Goal: Complete application form: Complete application form

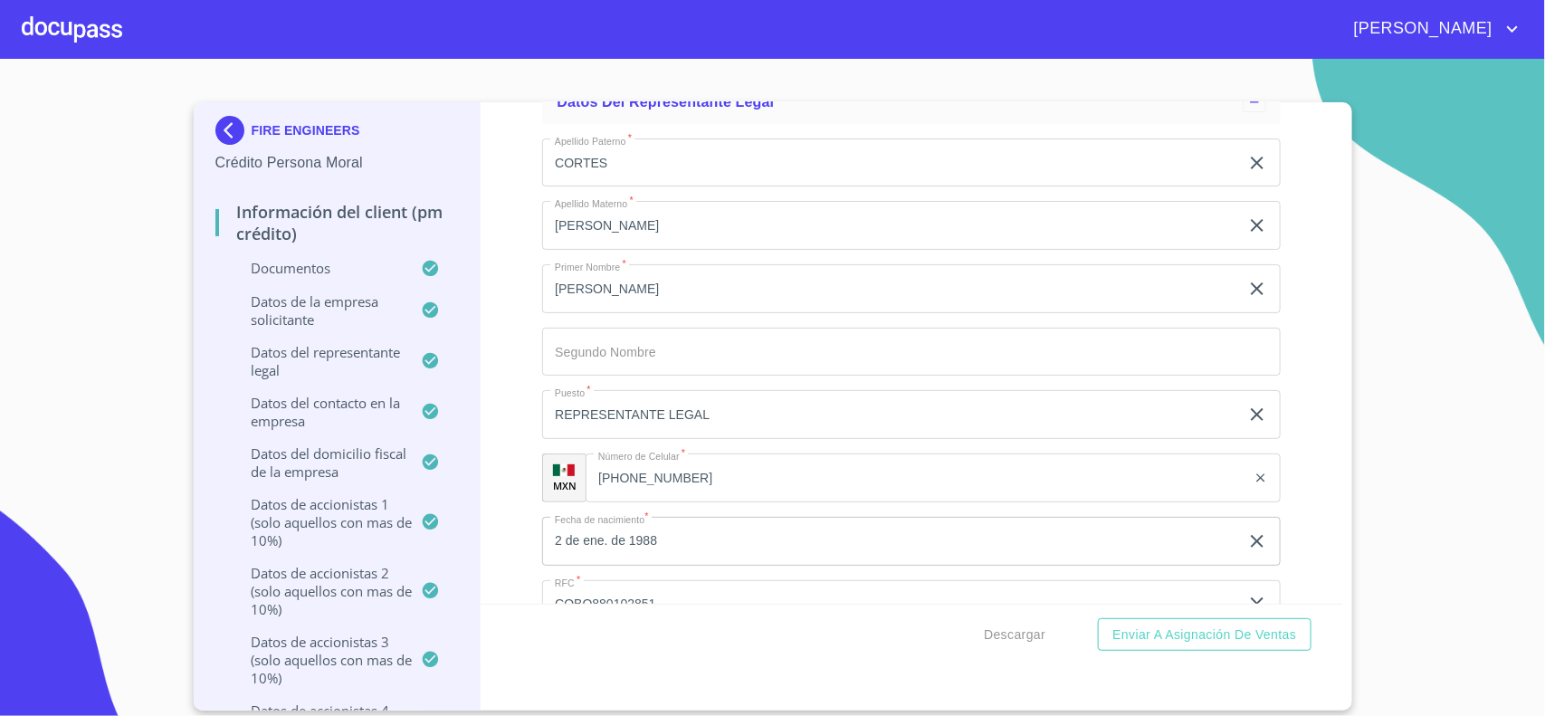
scroll to position [12652, 0]
click at [106, 27] on div at bounding box center [72, 29] width 100 height 58
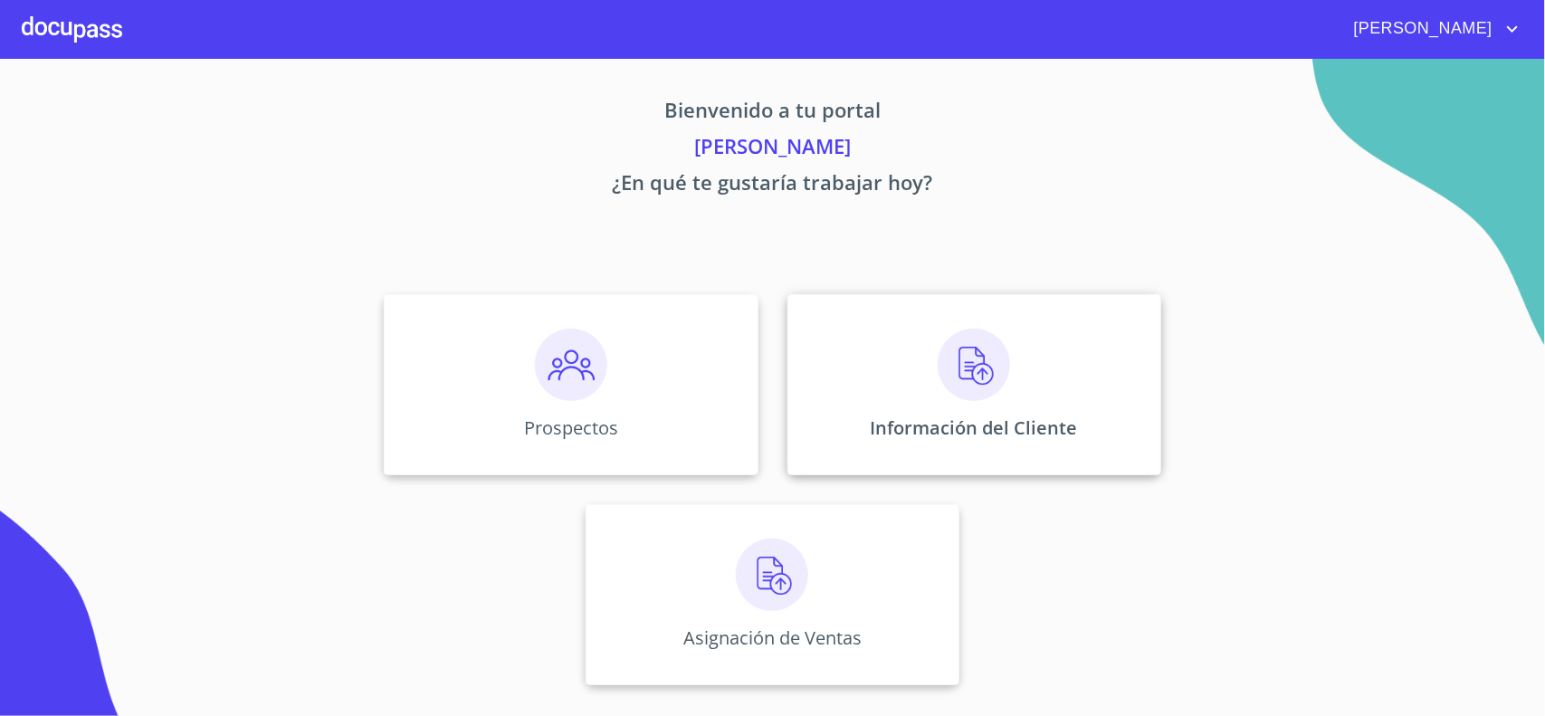
click at [958, 354] on img at bounding box center [974, 365] width 72 height 72
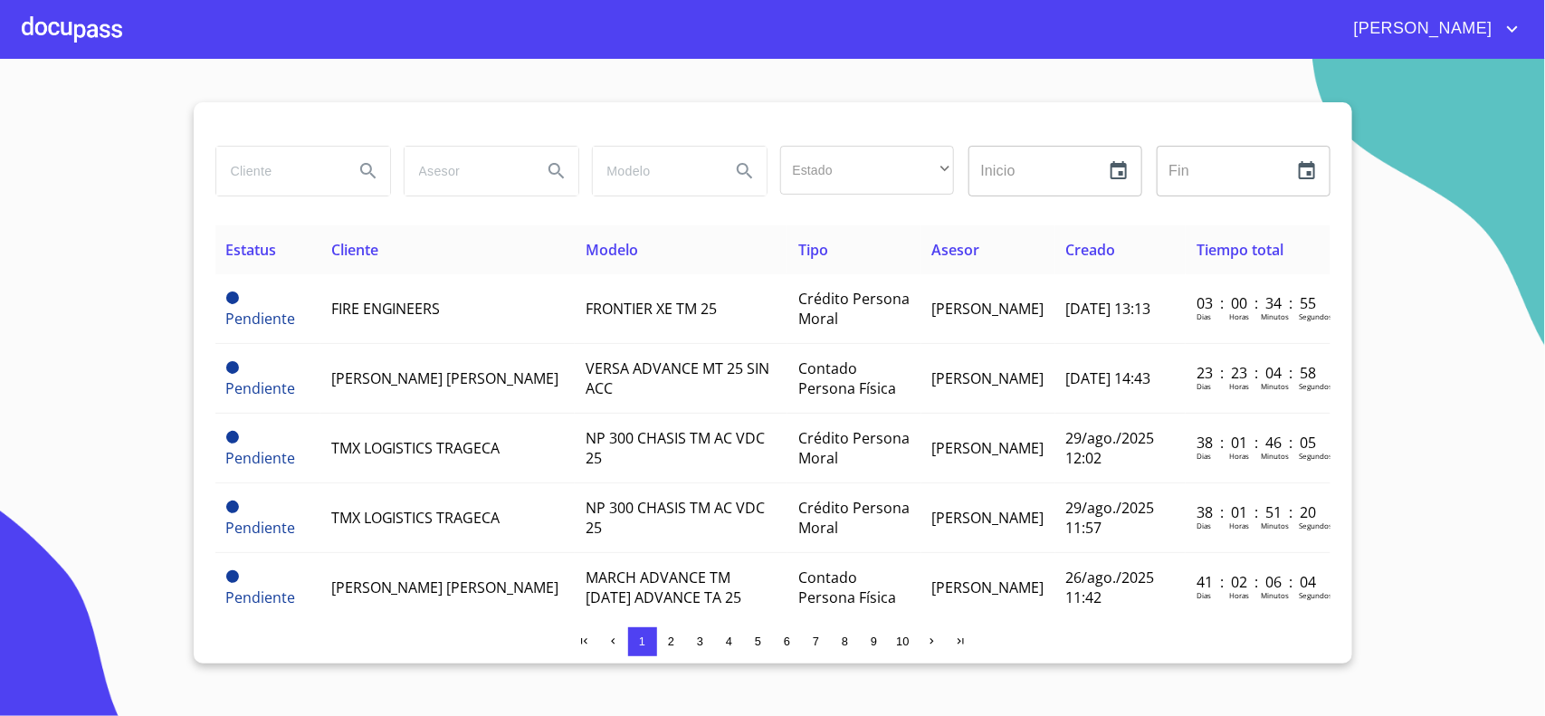
click at [1507, 28] on icon "account of current user" at bounding box center [1513, 29] width 22 height 22
click at [347, 173] on div at bounding box center [772, 358] width 1545 height 716
click at [372, 168] on icon "Search" at bounding box center [369, 171] width 22 height 22
click at [323, 170] on input "search" at bounding box center [277, 171] width 123 height 49
type input "g"
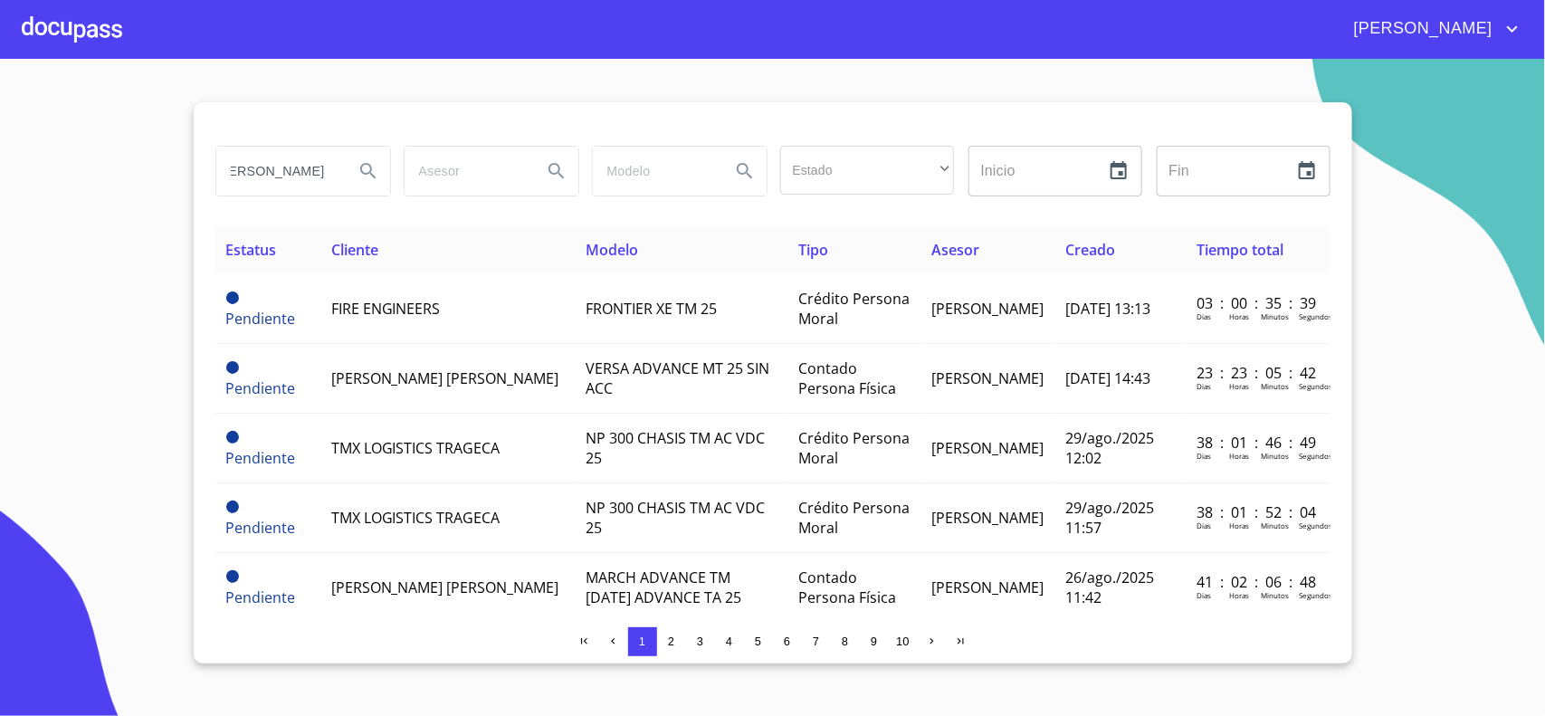
scroll to position [0, 100]
type input "[PERSON_NAME] [PERSON_NAME]"
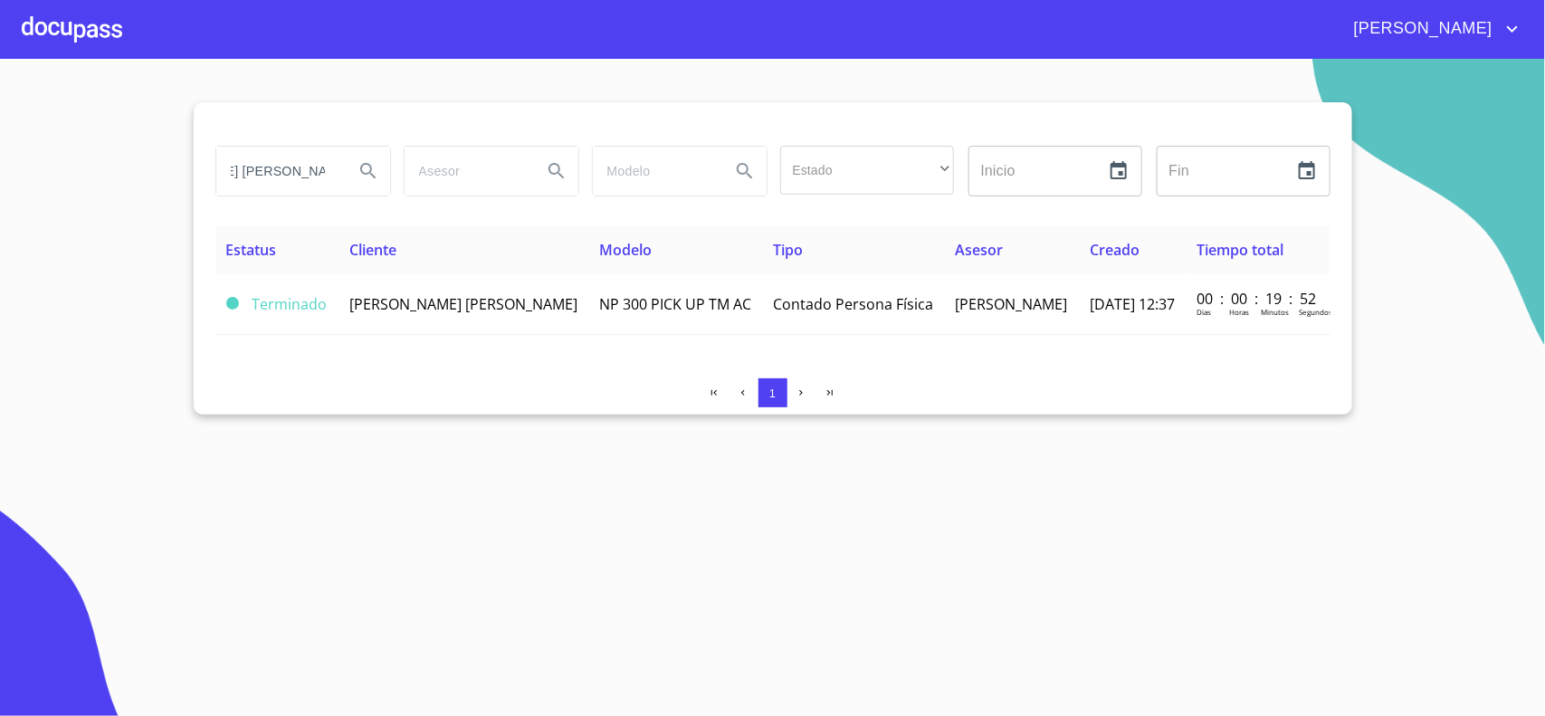
click at [52, 24] on div at bounding box center [72, 29] width 100 height 58
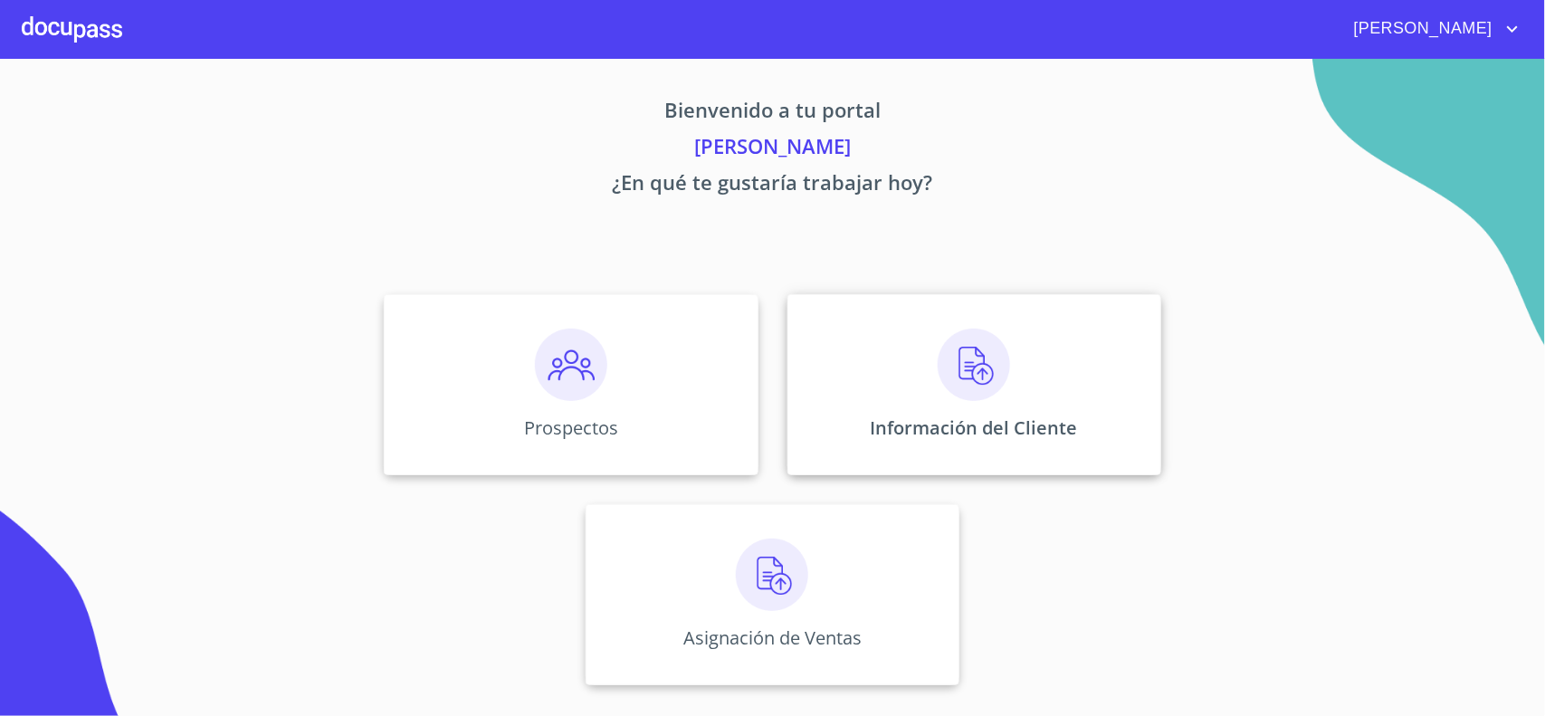
click at [939, 359] on img at bounding box center [974, 365] width 72 height 72
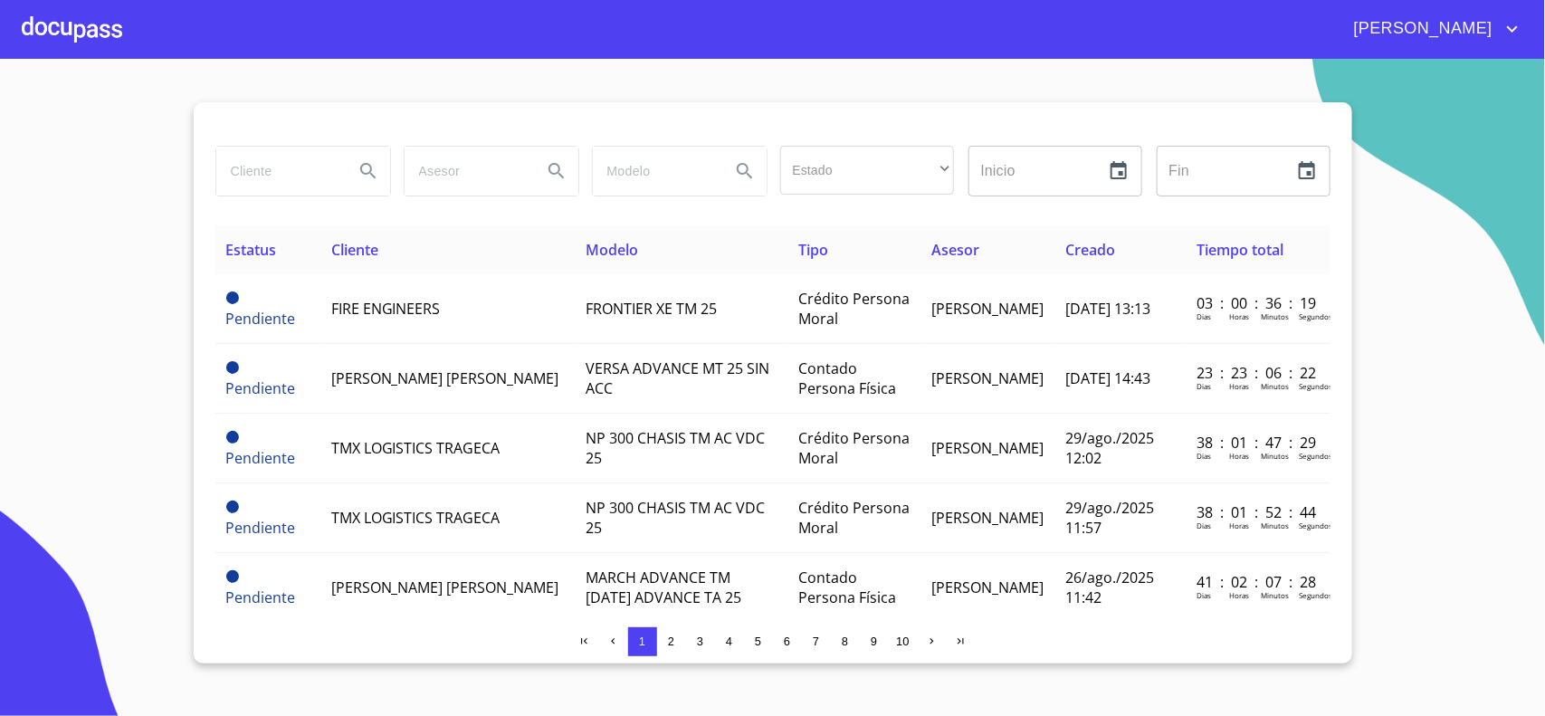
click at [327, 173] on input "search" at bounding box center [277, 171] width 123 height 49
type input "[PERSON_NAME] [PERSON_NAME]"
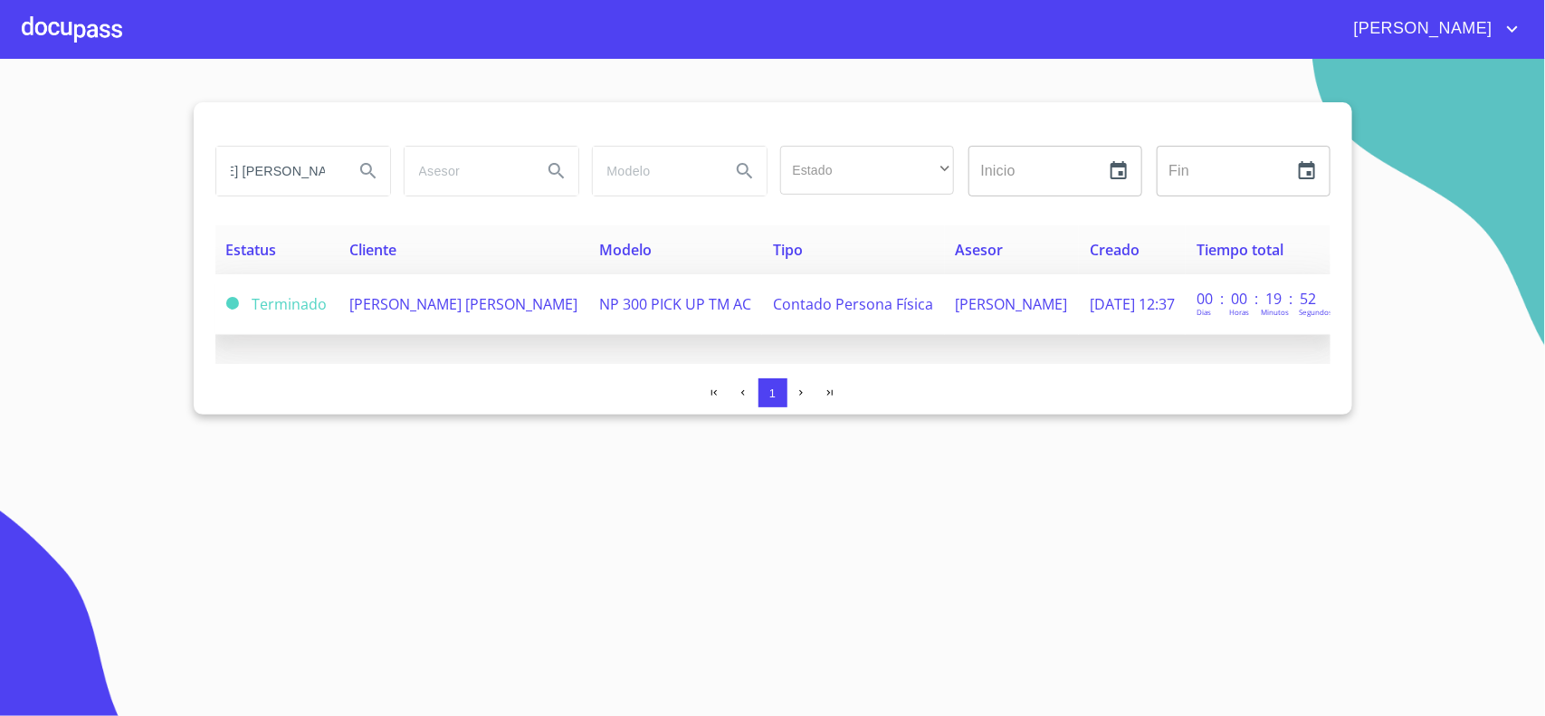
click at [588, 304] on td "NP 300 PICK UP TM AC" at bounding box center [675, 304] width 174 height 61
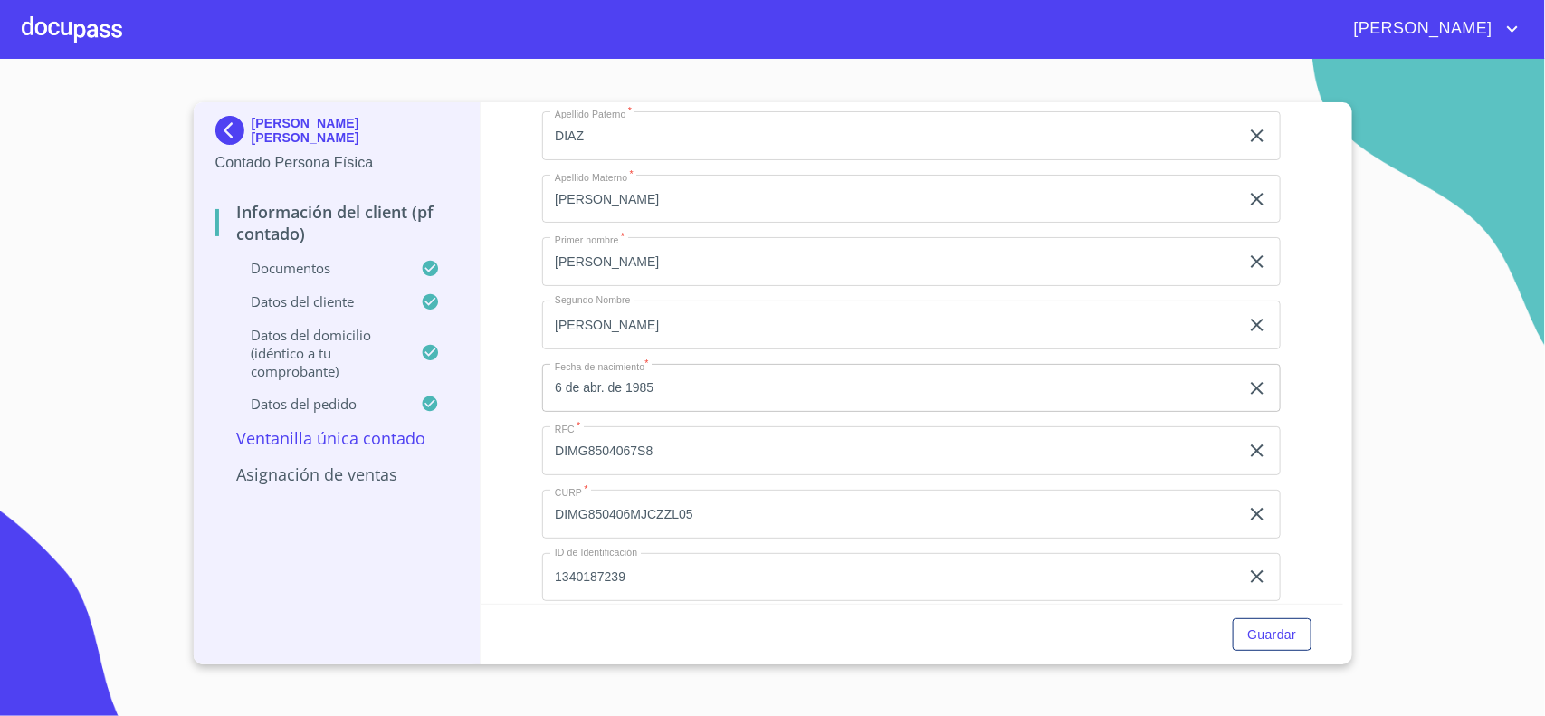
scroll to position [3508, 0]
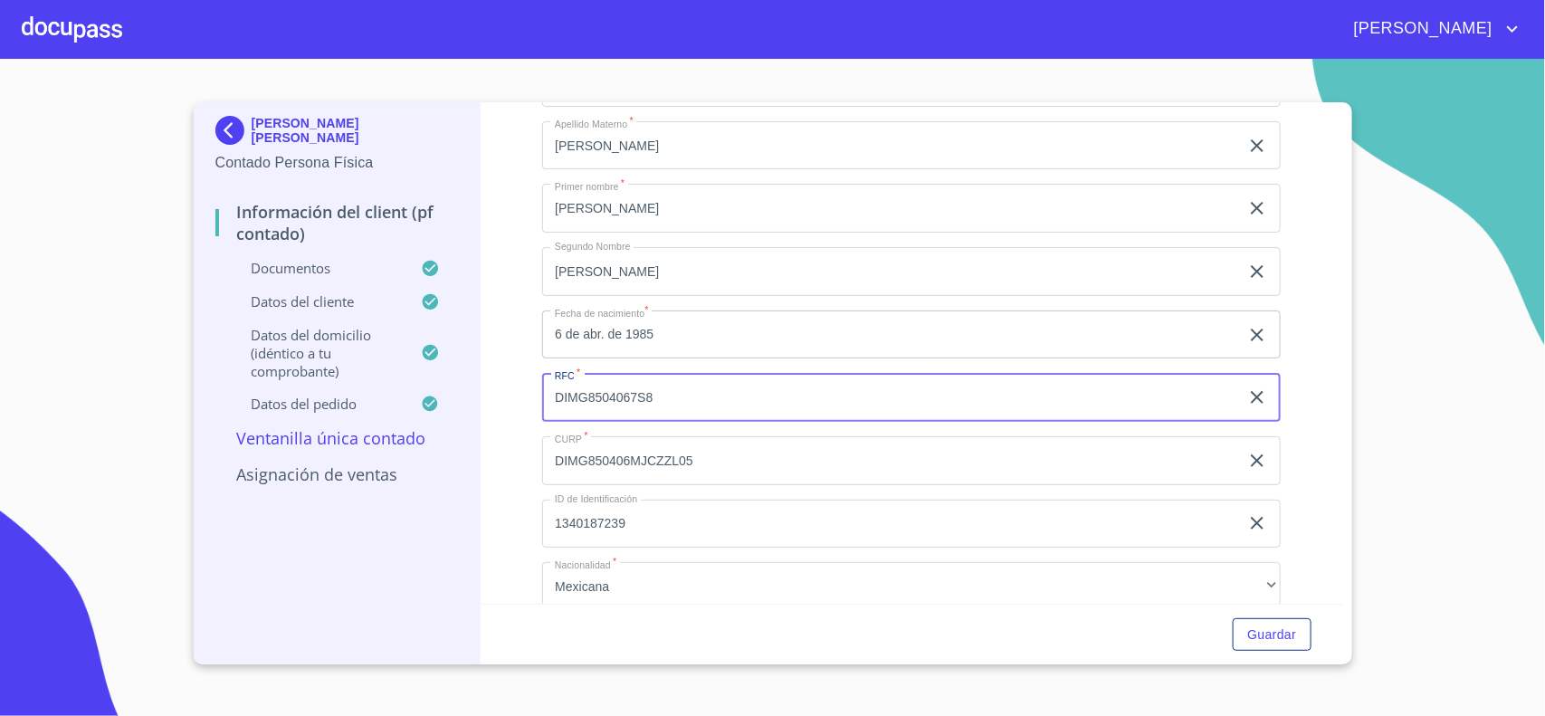
drag, startPoint x: 549, startPoint y: 390, endPoint x: 665, endPoint y: 394, distance: 115.9
click at [665, 394] on input "DIMG8504067S8" at bounding box center [890, 397] width 697 height 49
drag, startPoint x: 557, startPoint y: 462, endPoint x: 698, endPoint y: 463, distance: 141.2
click at [698, 463] on input "DIMG850406MJCZZL05" at bounding box center [890, 460] width 697 height 49
click at [1306, 374] on div "Información del Client (PF contado) Documentos Documento de identificación.   *…" at bounding box center [912, 352] width 863 height 501
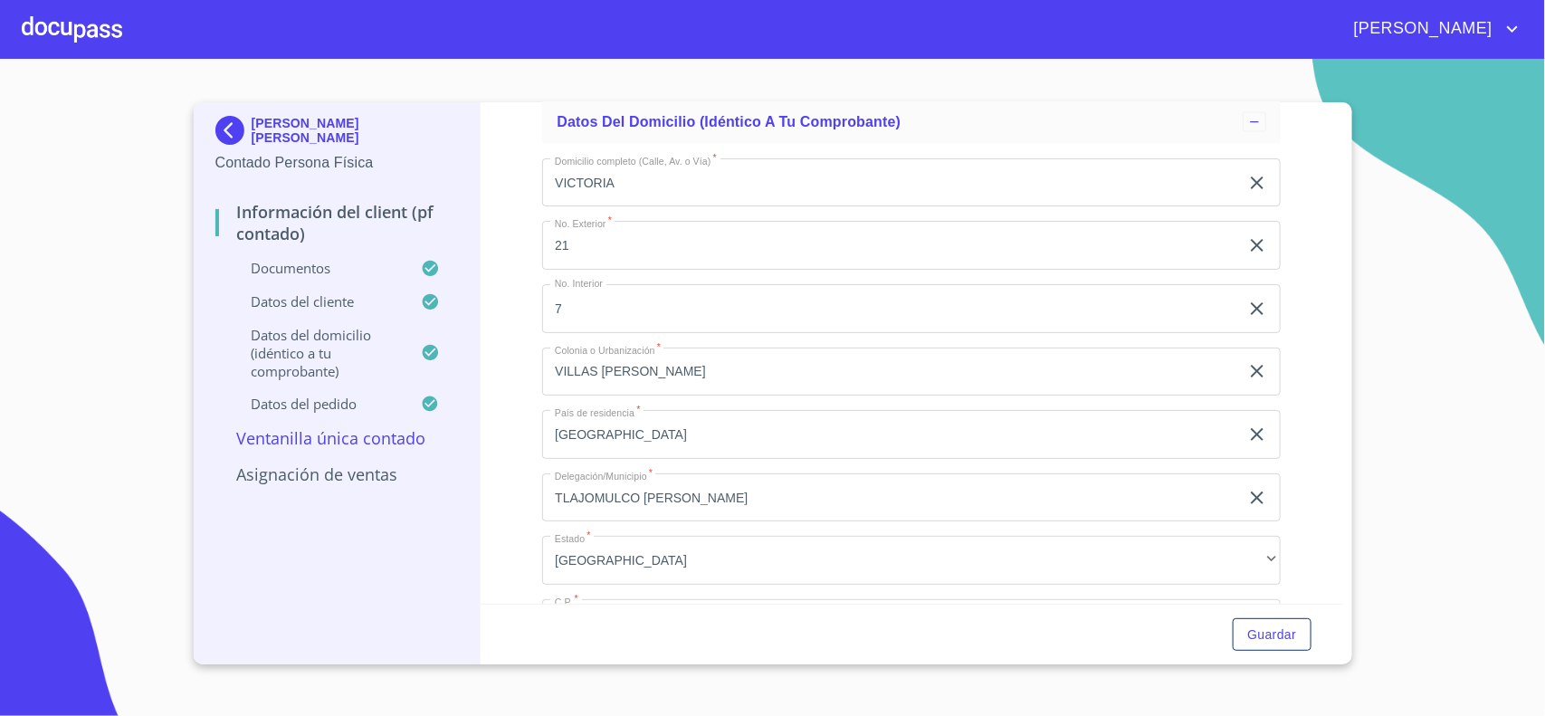
scroll to position [4186, 0]
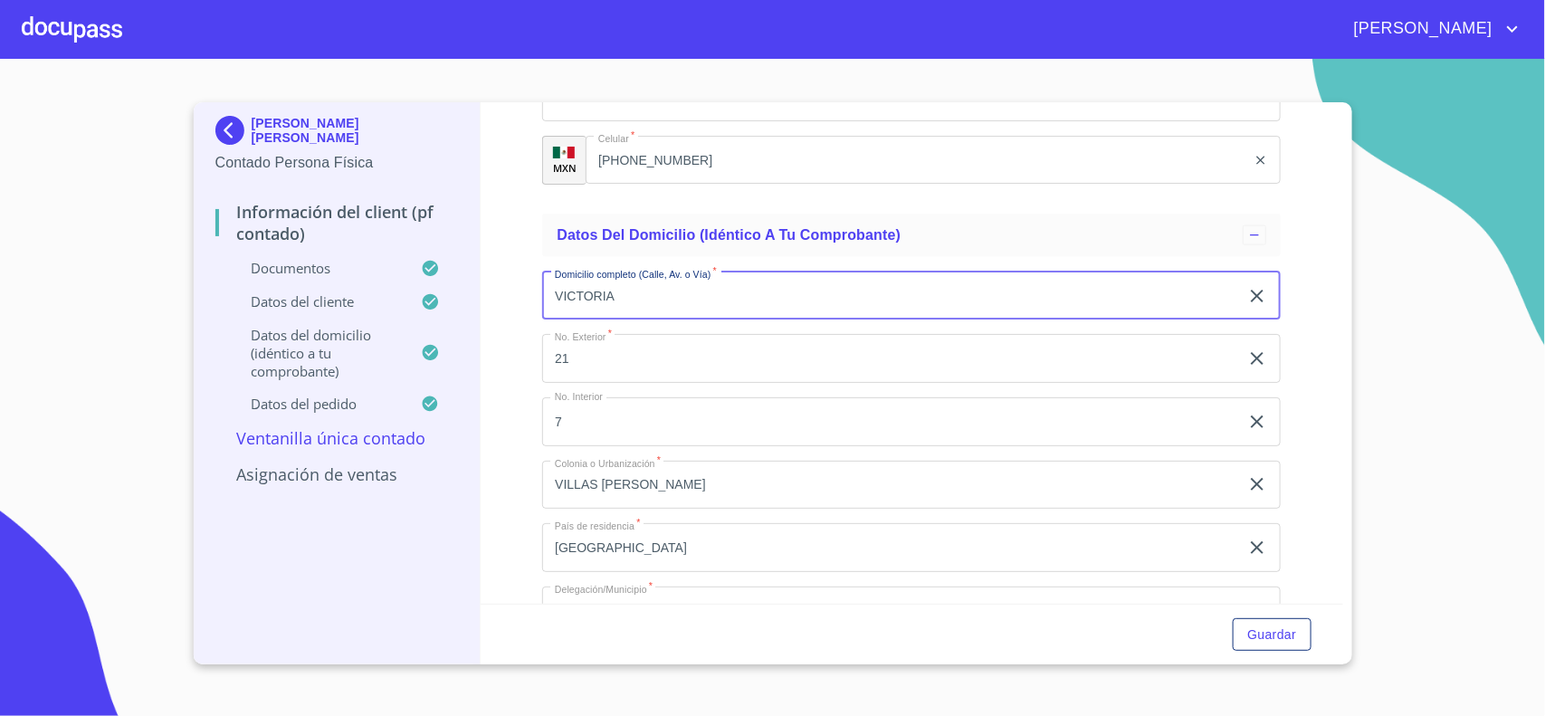
drag, startPoint x: 549, startPoint y: 292, endPoint x: 635, endPoint y: 301, distance: 87.4
click at [635, 301] on input "VICTORIA" at bounding box center [890, 296] width 697 height 49
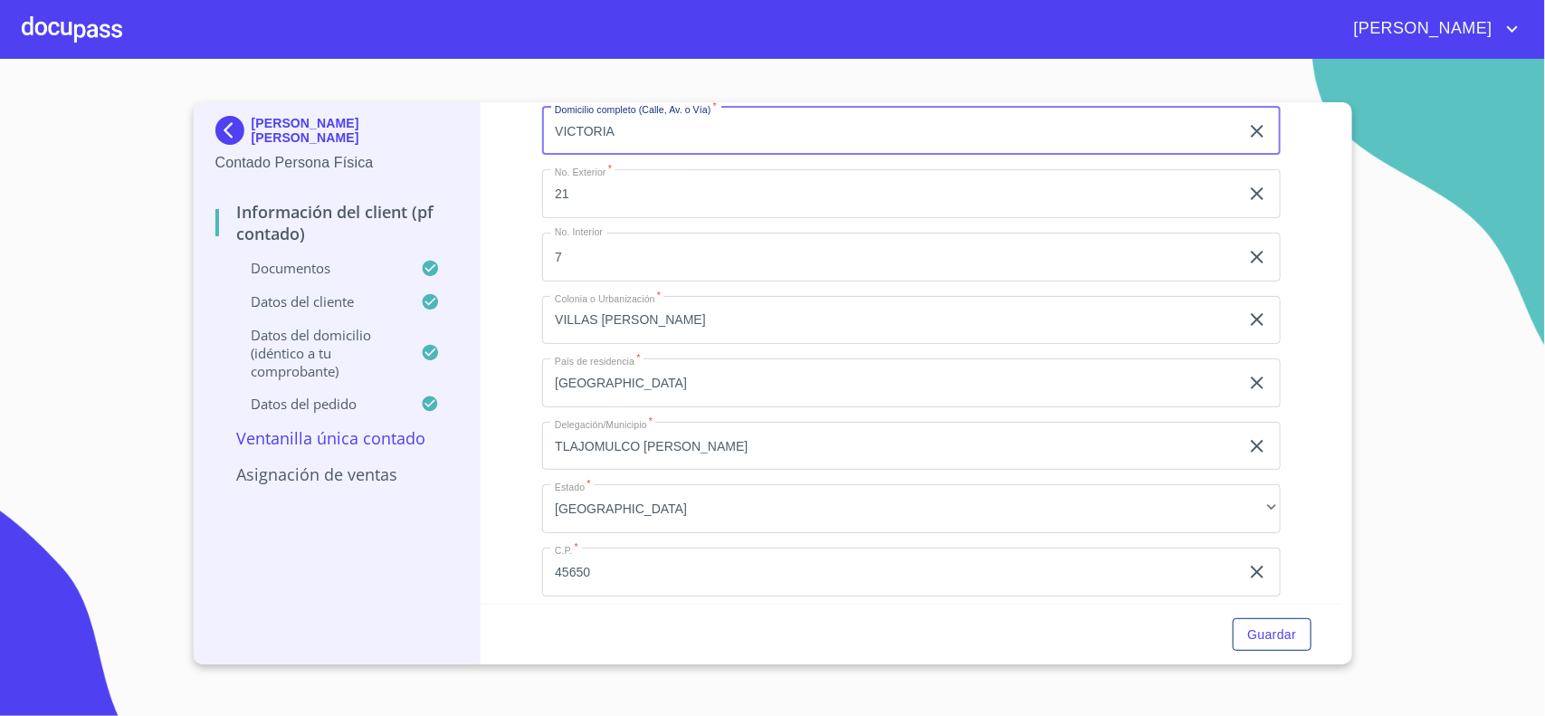
scroll to position [4300, 0]
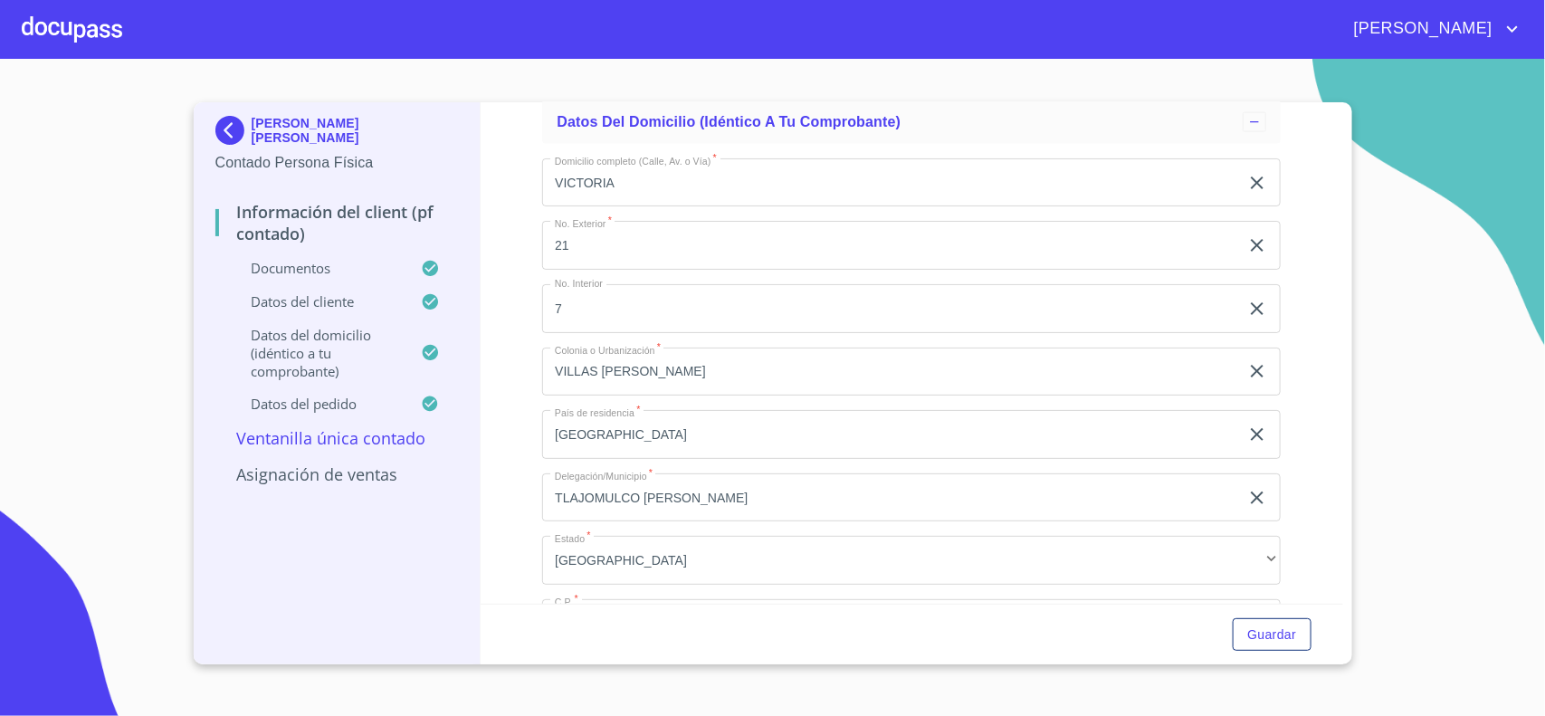
click at [1435, 288] on section "[PERSON_NAME] [PERSON_NAME] Persona Física Información del Client (PF contado) …" at bounding box center [772, 387] width 1545 height 657
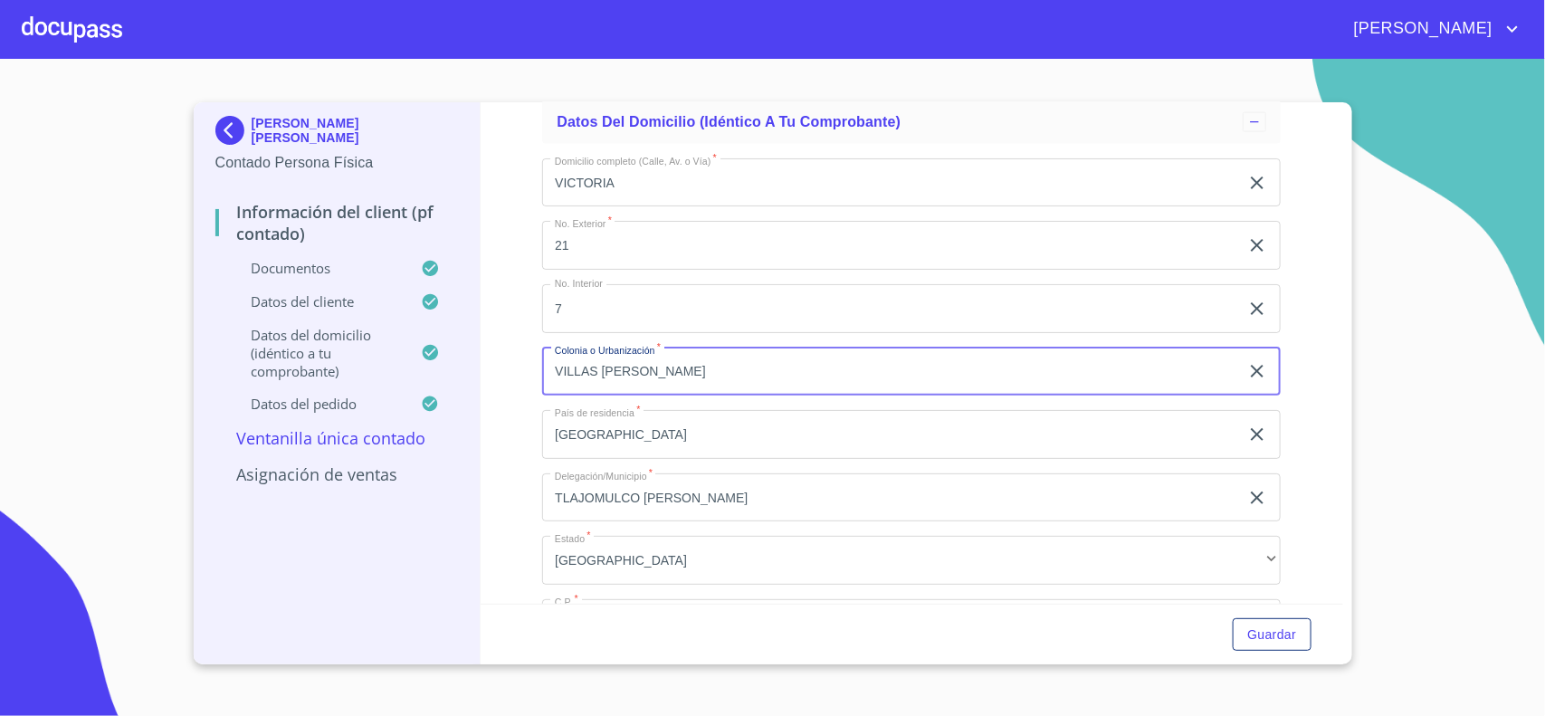
drag, startPoint x: 552, startPoint y: 369, endPoint x: 713, endPoint y: 373, distance: 161.2
click at [713, 373] on input "VILLAS [PERSON_NAME]" at bounding box center [890, 372] width 697 height 49
click at [477, 482] on div "[PERSON_NAME] [PERSON_NAME] Persona Física Información del Client (PF contado) …" at bounding box center [338, 383] width 288 height 562
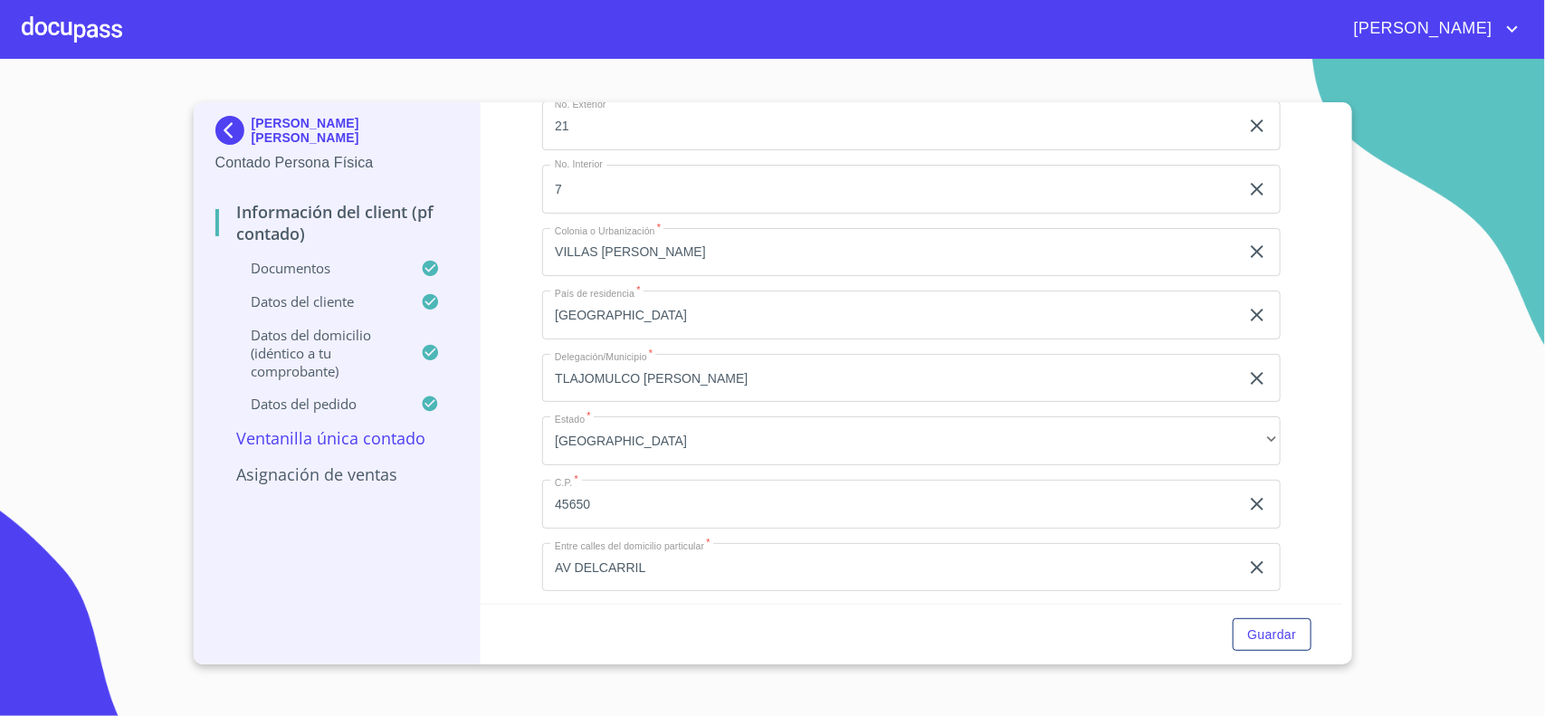
scroll to position [4526, 0]
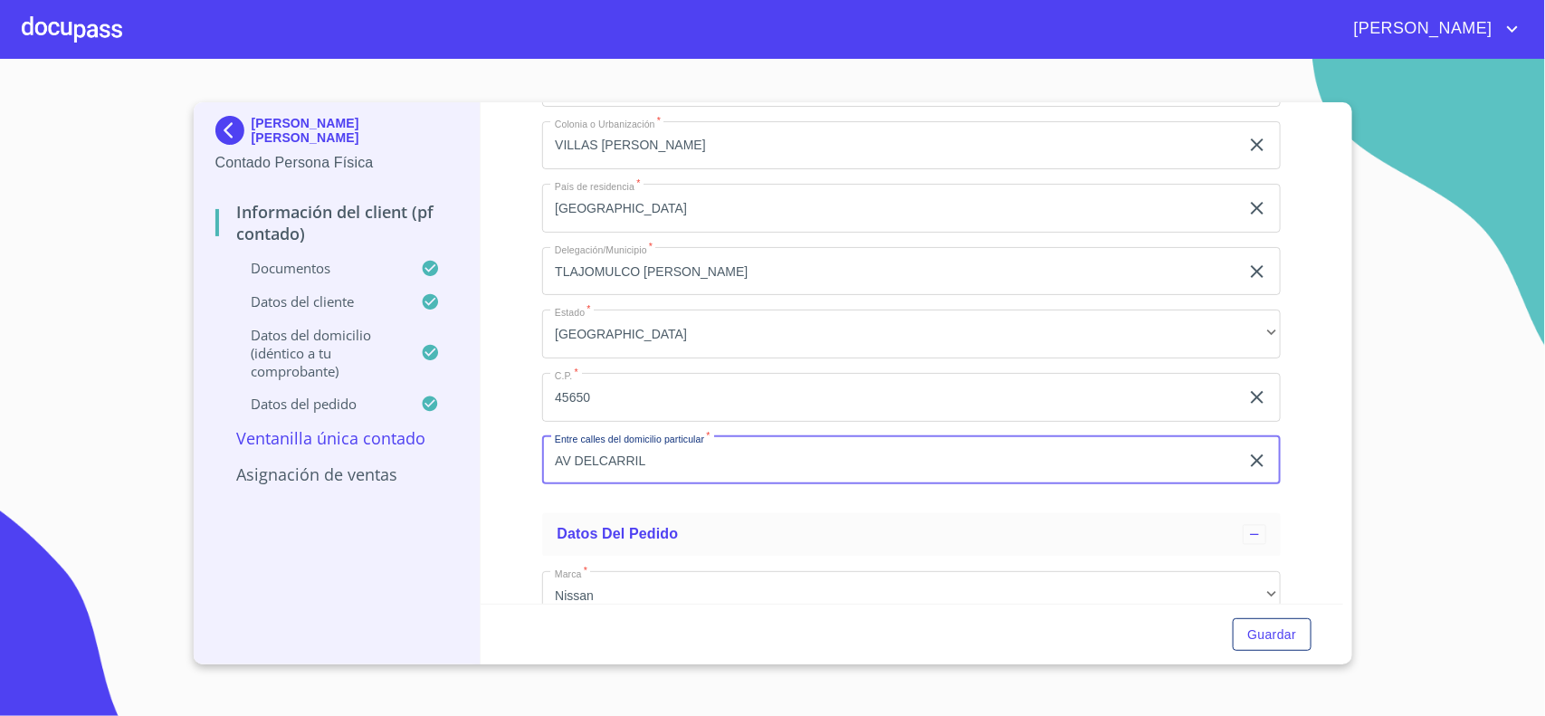
drag, startPoint x: 550, startPoint y: 462, endPoint x: 663, endPoint y: 460, distance: 112.3
click at [663, 460] on input "AV DELCARRIL" at bounding box center [890, 460] width 697 height 49
click at [473, 323] on div "[PERSON_NAME] [PERSON_NAME] Persona Física Información del Client (PF contado) …" at bounding box center [338, 383] width 288 height 562
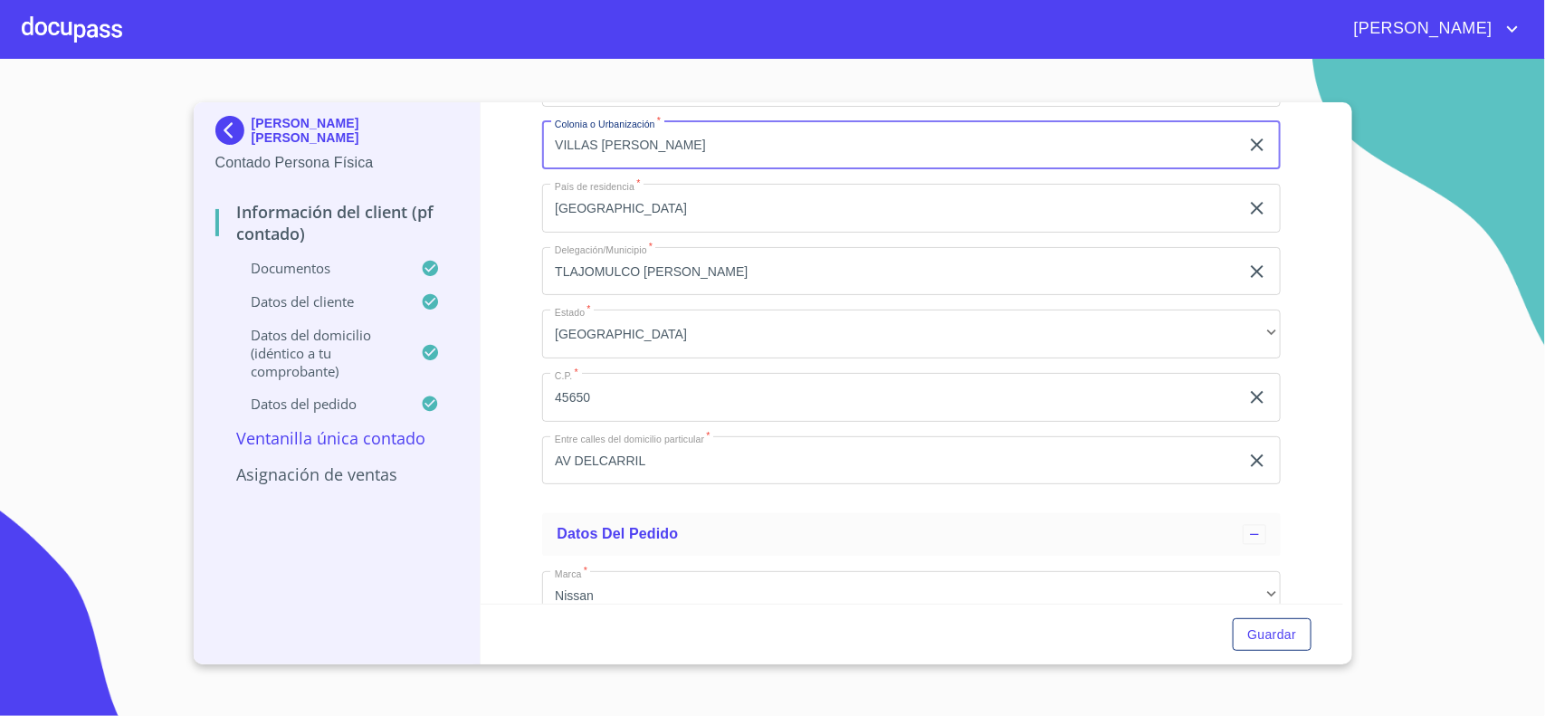
drag, startPoint x: 552, startPoint y: 141, endPoint x: 692, endPoint y: 138, distance: 140.3
click at [692, 138] on input "VILLAS [PERSON_NAME]" at bounding box center [890, 145] width 697 height 49
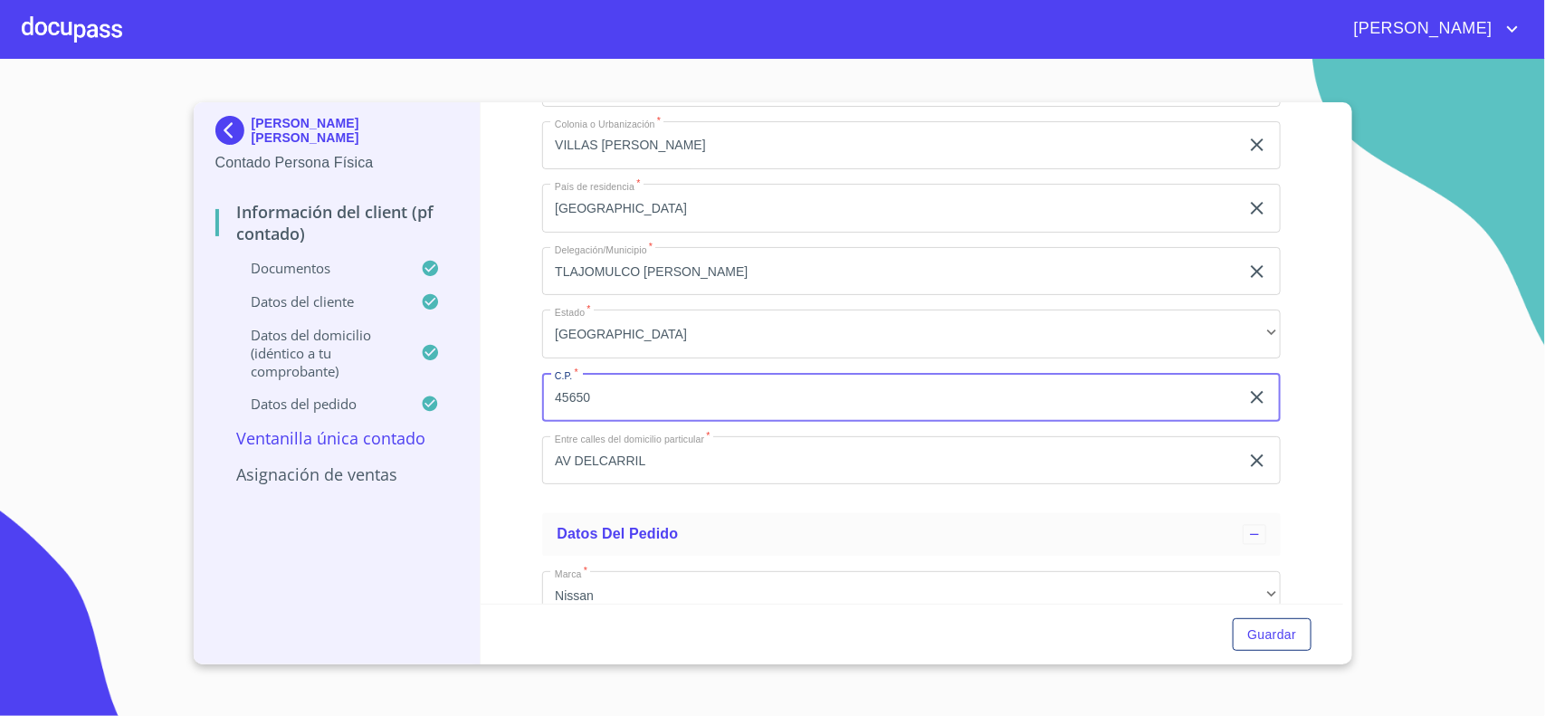
drag, startPoint x: 555, startPoint y: 391, endPoint x: 600, endPoint y: 387, distance: 45.4
click at [600, 387] on input "45650" at bounding box center [890, 397] width 697 height 49
click at [495, 430] on div "Información del Client (PF contado) Documentos Documento de identificación.   *…" at bounding box center [912, 352] width 863 height 501
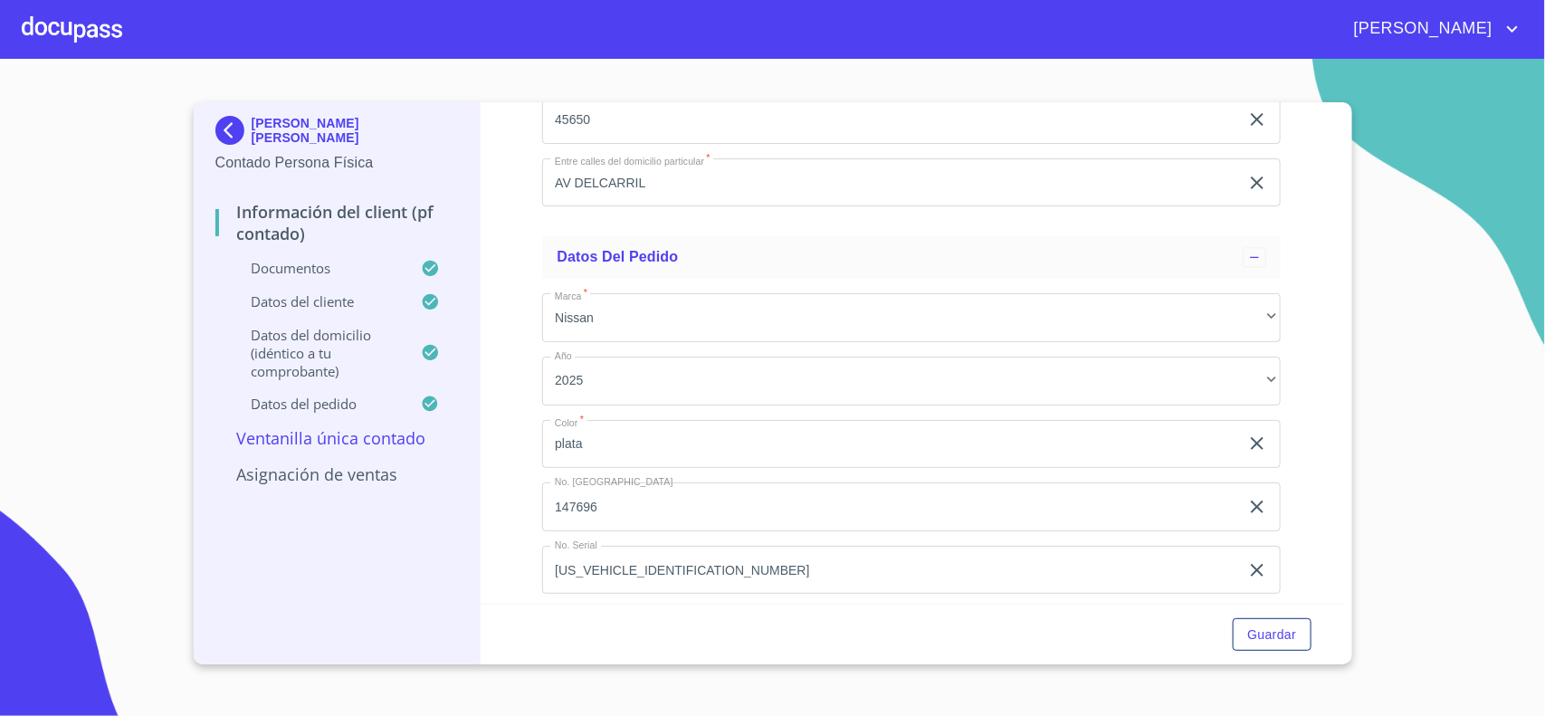
scroll to position [4814, 0]
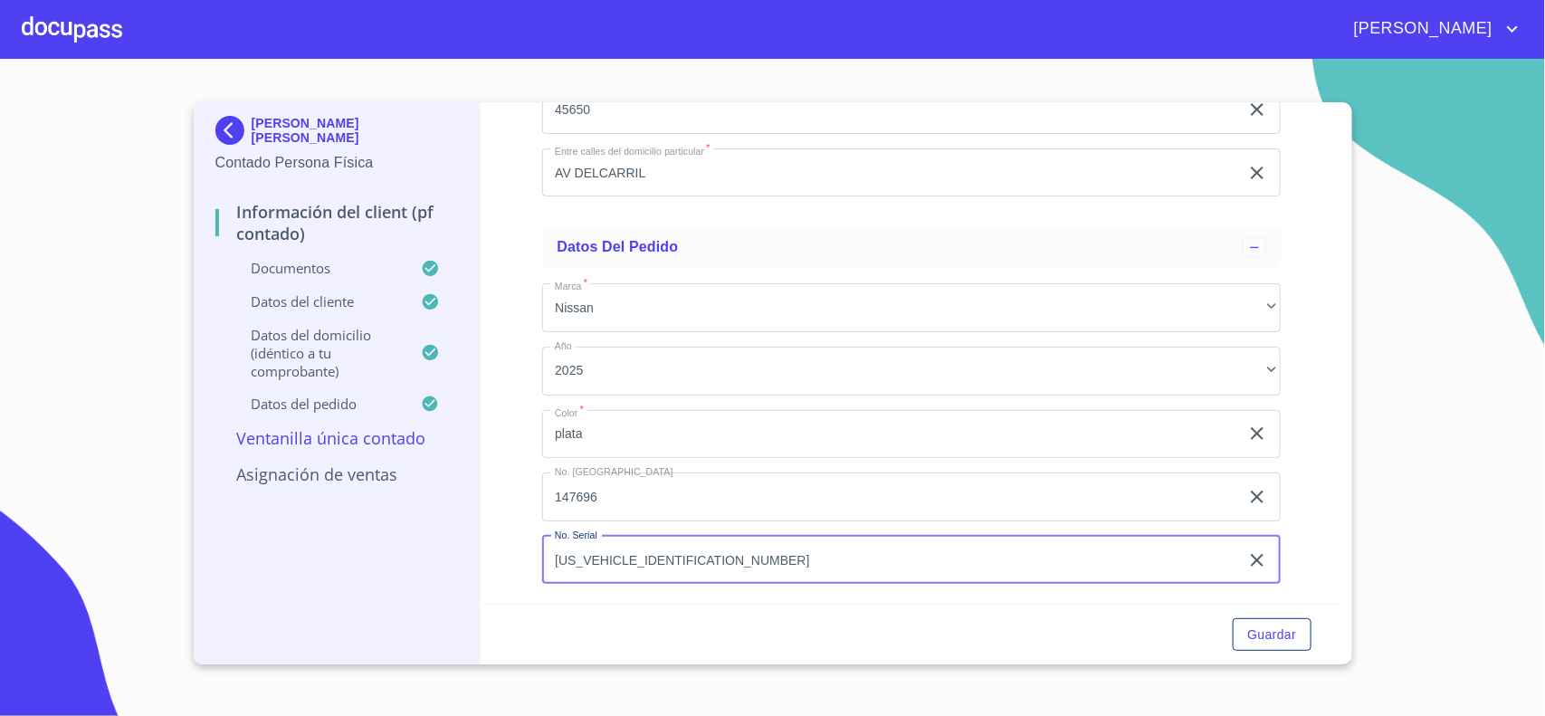
drag, startPoint x: 549, startPoint y: 557, endPoint x: 699, endPoint y: 555, distance: 149.4
click at [699, 555] on input "[US_VEHICLE_IDENTIFICATION_NUMBER]" at bounding box center [890, 560] width 697 height 49
click at [469, 328] on div "[PERSON_NAME] [PERSON_NAME] Persona Física Información del Client (PF contado) …" at bounding box center [338, 383] width 288 height 562
drag, startPoint x: 552, startPoint y: 165, endPoint x: 677, endPoint y: 177, distance: 125.6
click at [677, 177] on input "AV DELCARRIL" at bounding box center [890, 172] width 697 height 49
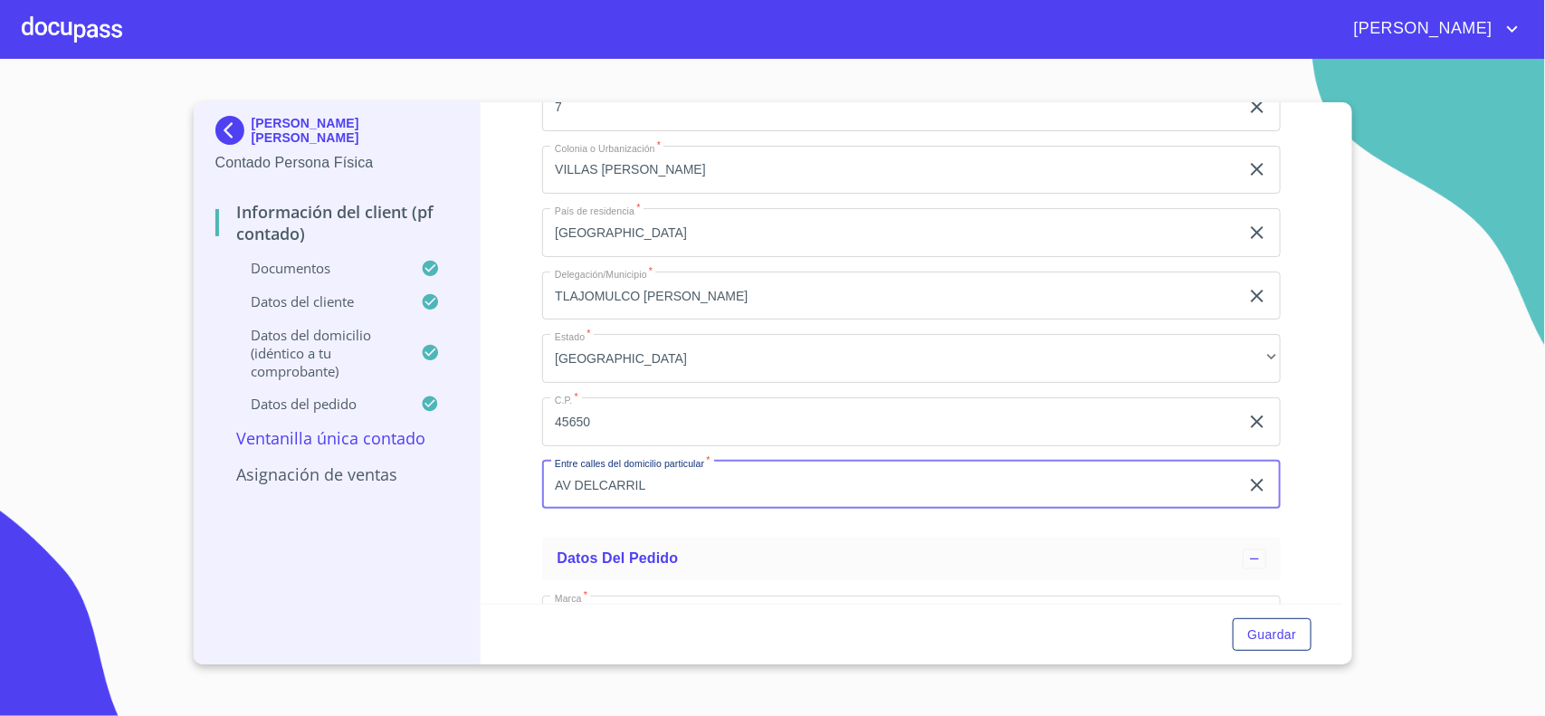
scroll to position [4474, 0]
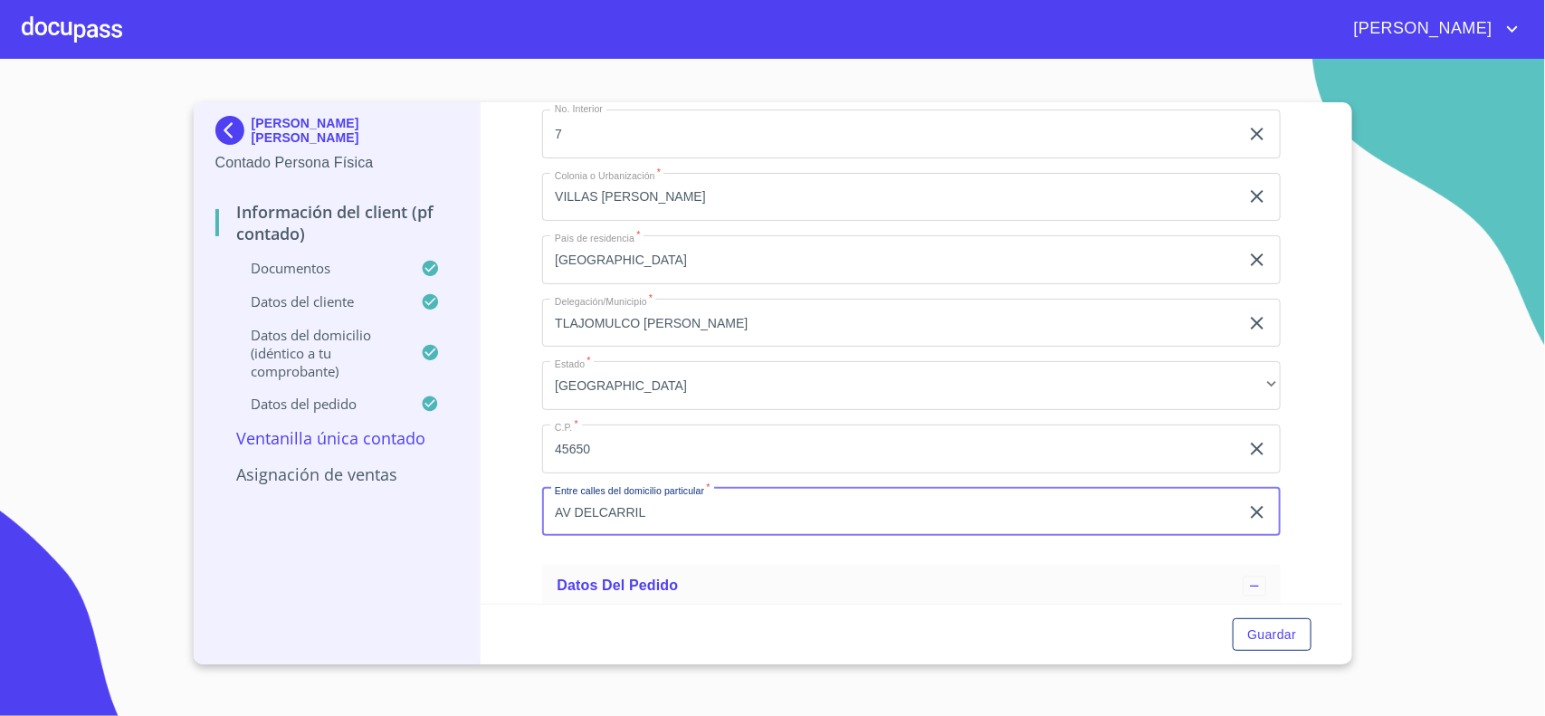
click at [510, 398] on div "Información del Client (PF contado) Documentos Documento de identificación.   *…" at bounding box center [912, 352] width 863 height 501
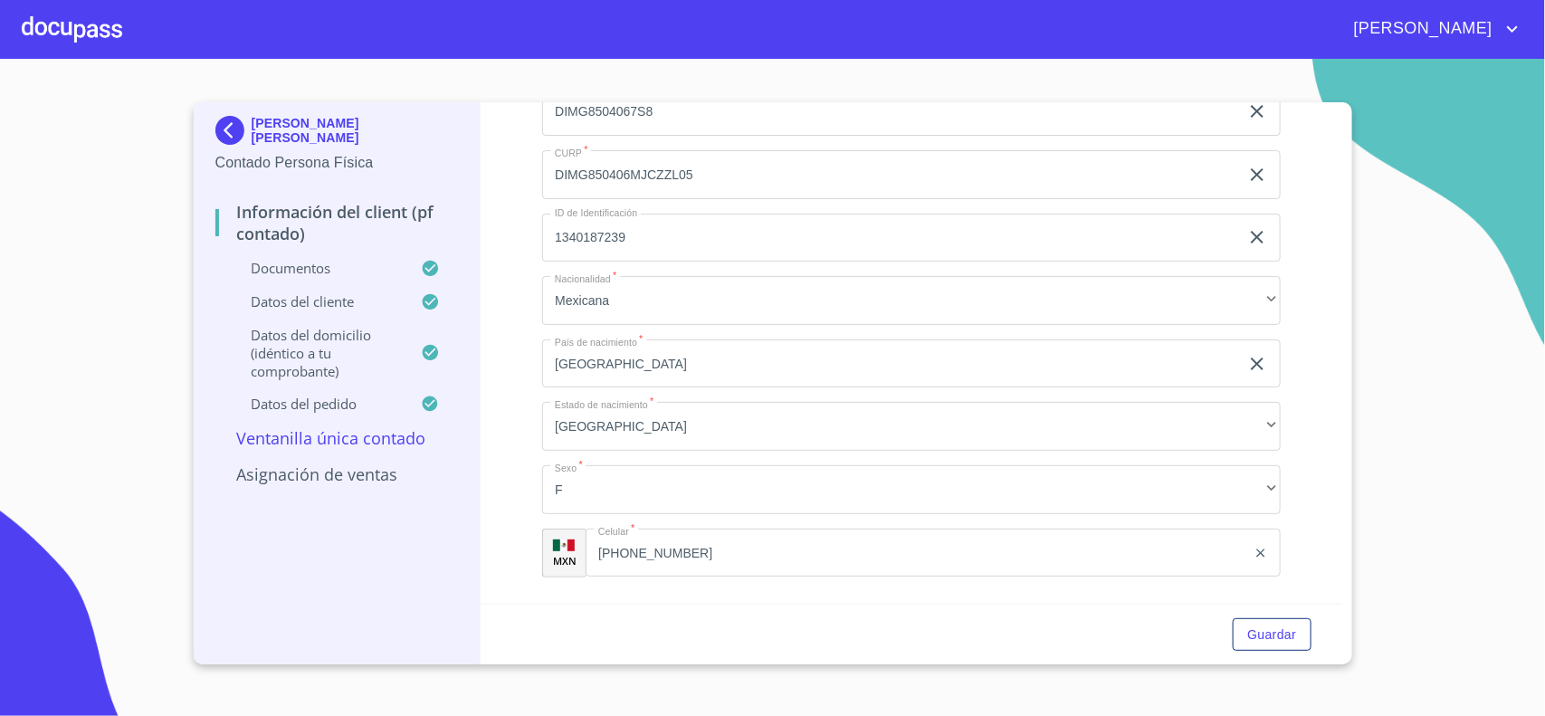
scroll to position [3847, 0]
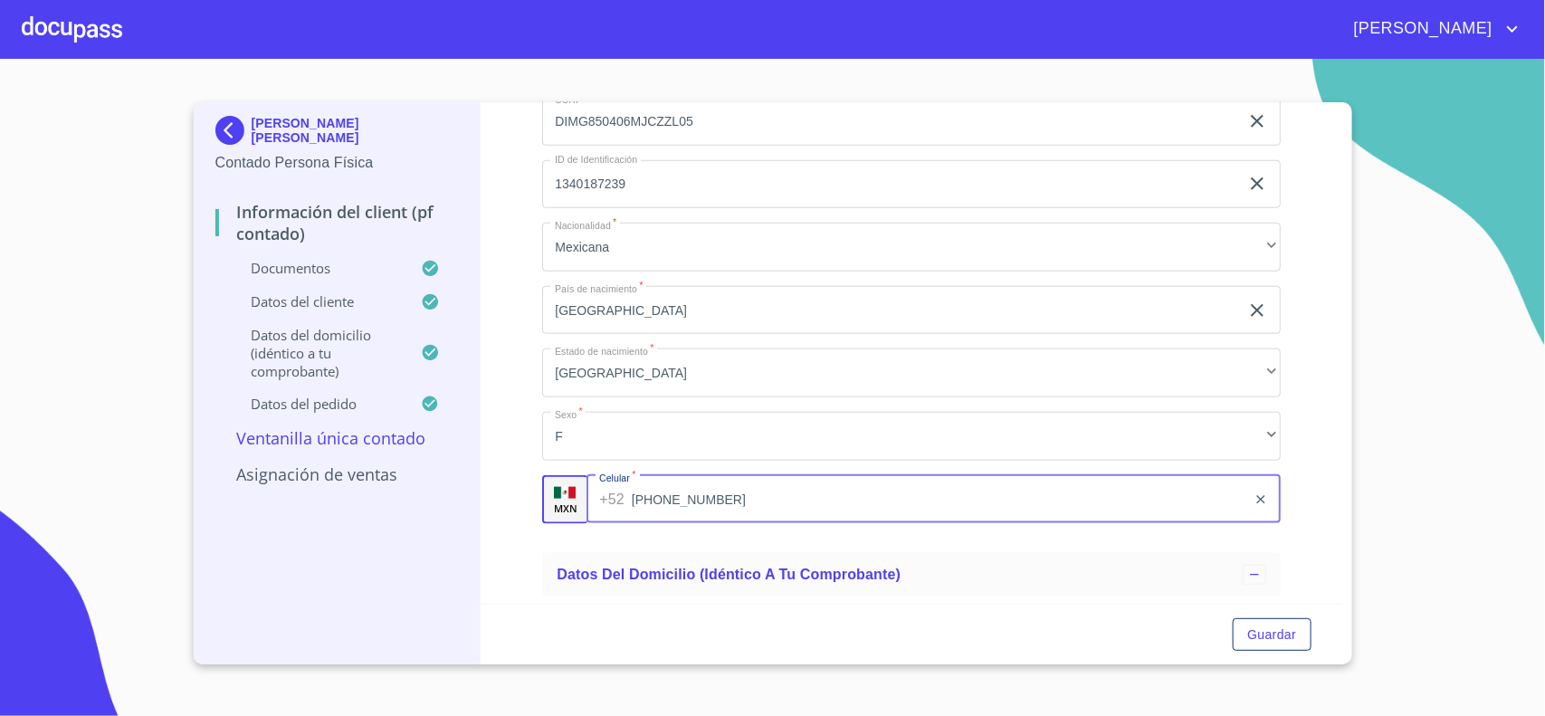
drag, startPoint x: 599, startPoint y: 500, endPoint x: 715, endPoint y: 498, distance: 115.9
click at [715, 498] on input "[PHONE_NUMBER]" at bounding box center [939, 499] width 615 height 49
click at [509, 400] on div "Información del Client (PF contado) Documentos Documento de identificación.   *…" at bounding box center [912, 352] width 863 height 501
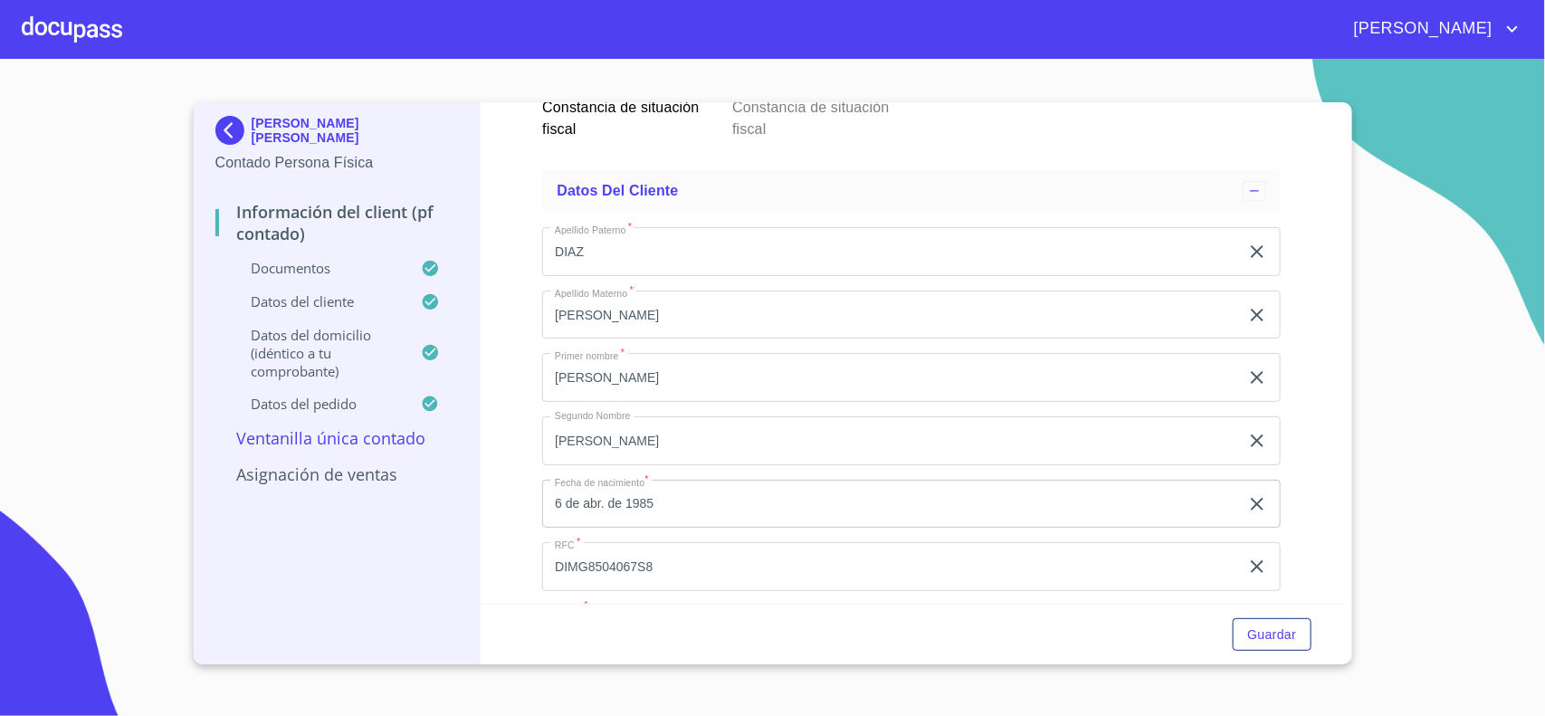
scroll to position [3394, 0]
